Goal: Task Accomplishment & Management: Manage account settings

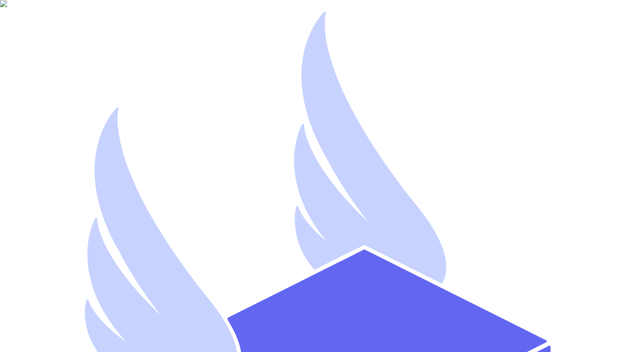
type input "[EMAIL_ADDRESS][DOMAIN_NAME]"
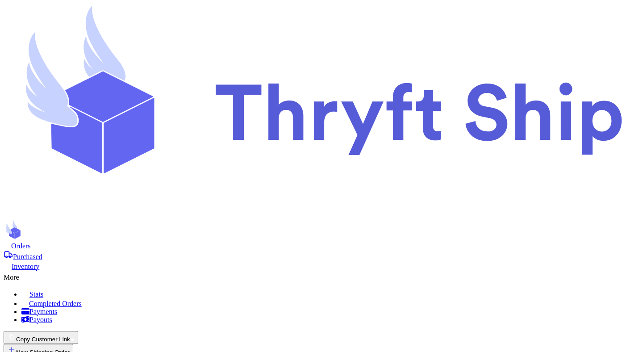
click at [78, 331] on button "Copy Customer Link" at bounding box center [41, 337] width 75 height 13
checkbox input "false"
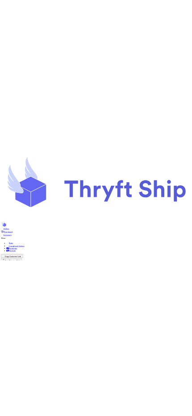
scroll to position [62, 0]
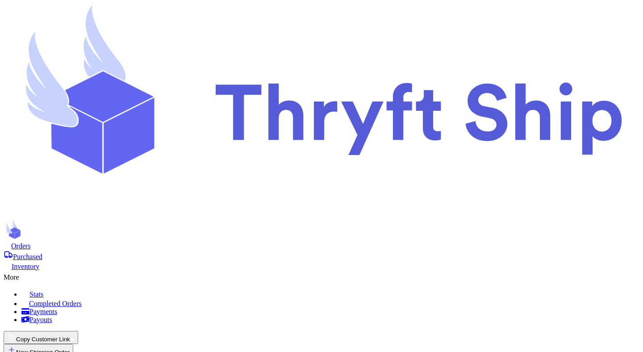
click at [138, 241] on div "Orders" at bounding box center [321, 245] width 635 height 9
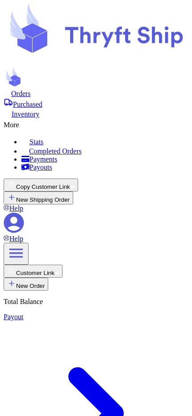
click at [59, 272] on icon "button" at bounding box center [56, 273] width 4 height 3
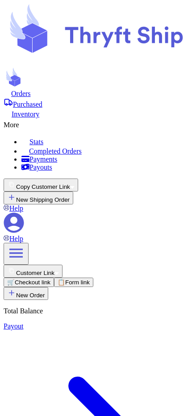
click at [59, 272] on icon "button" at bounding box center [56, 273] width 4 height 3
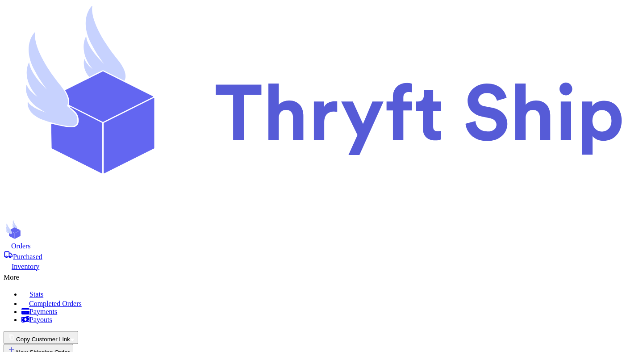
click at [78, 331] on button "Copy Customer Link" at bounding box center [41, 337] width 75 height 13
click at [54, 344] on button "🛒 Checkout link" at bounding box center [29, 348] width 50 height 9
click at [78, 331] on button "Copy Customer Link" at bounding box center [41, 337] width 75 height 13
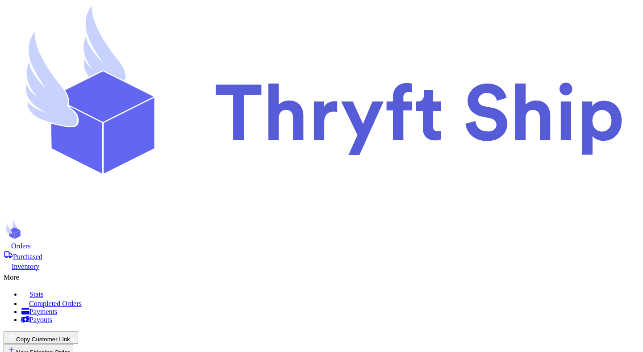
click at [78, 331] on button "Copy Customer Link" at bounding box center [41, 337] width 75 height 13
click at [93, 344] on button "📋 Form link" at bounding box center [73, 348] width 39 height 9
click at [78, 331] on button "Copy Customer Link" at bounding box center [41, 337] width 75 height 13
checkbox input "false"
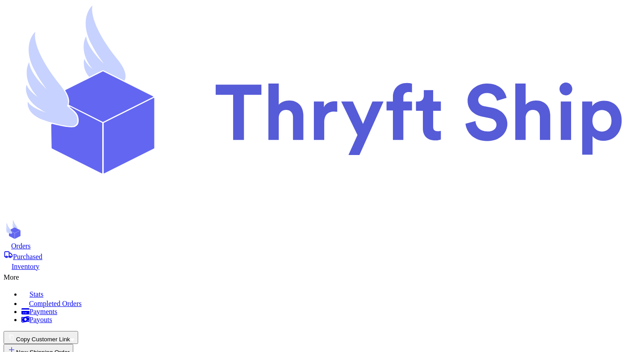
click at [73, 344] on button "New Shipping Order" at bounding box center [39, 350] width 70 height 13
type input "item 1"
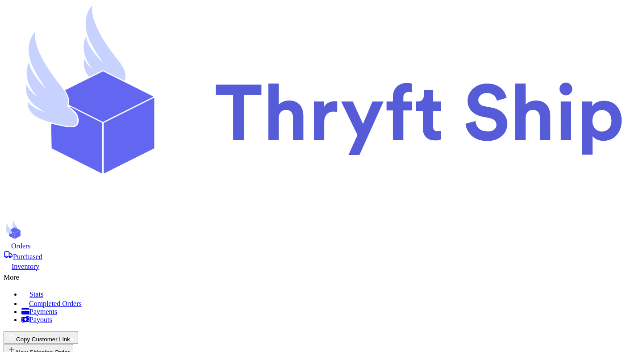
select select "paid"
type input "100"
type input "80"
select select "paid"
select select "unpaid"
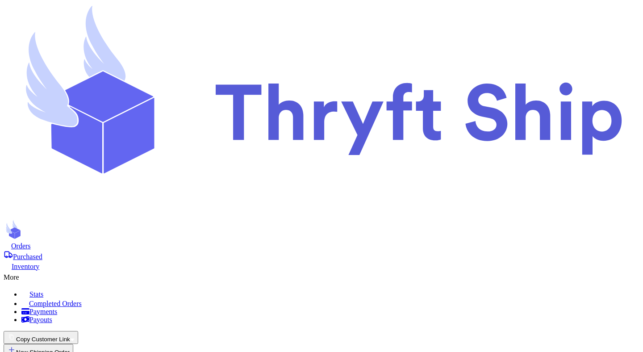
select select "unpaid"
